Goal: Task Accomplishment & Management: Manage account settings

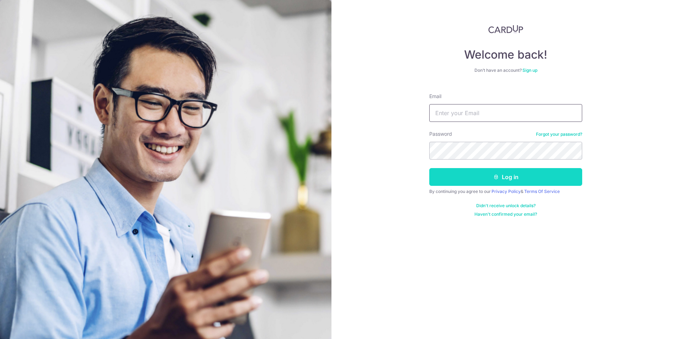
type input "[EMAIL_ADDRESS][DOMAIN_NAME]"
click at [501, 175] on button "Log in" at bounding box center [505, 177] width 153 height 18
